Goal: Information Seeking & Learning: Learn about a topic

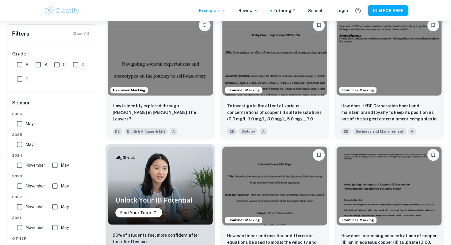
scroll to position [272, 0]
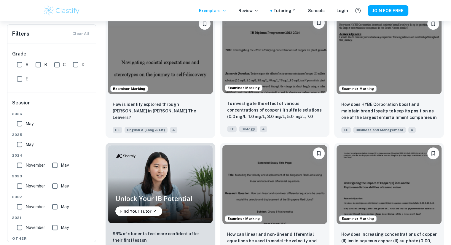
click at [308, 71] on img at bounding box center [274, 54] width 105 height 79
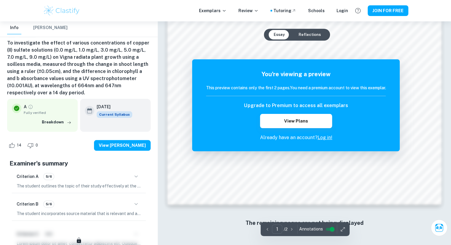
scroll to position [599, 0]
click at [305, 33] on button "Reflections" at bounding box center [310, 34] width 32 height 9
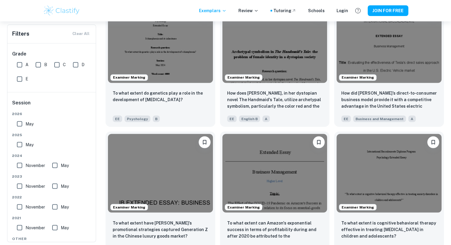
scroll to position [3267, 0]
